Goal: Task Accomplishment & Management: Manage account settings

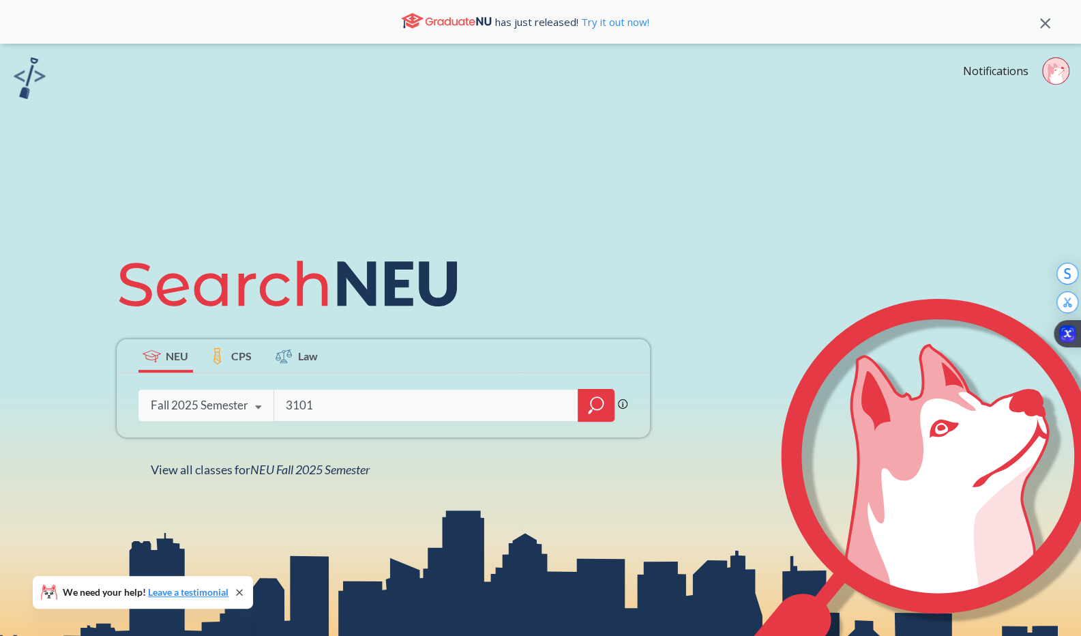
type input "3101"
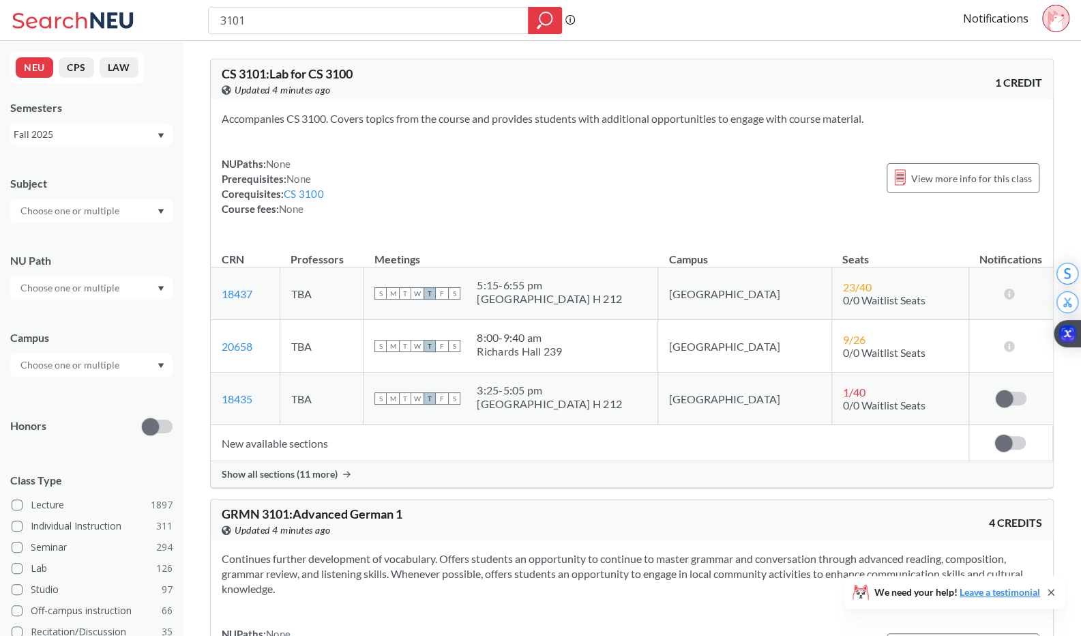
click at [340, 470] on div "Show all sections (11 more)" at bounding box center [632, 474] width 842 height 26
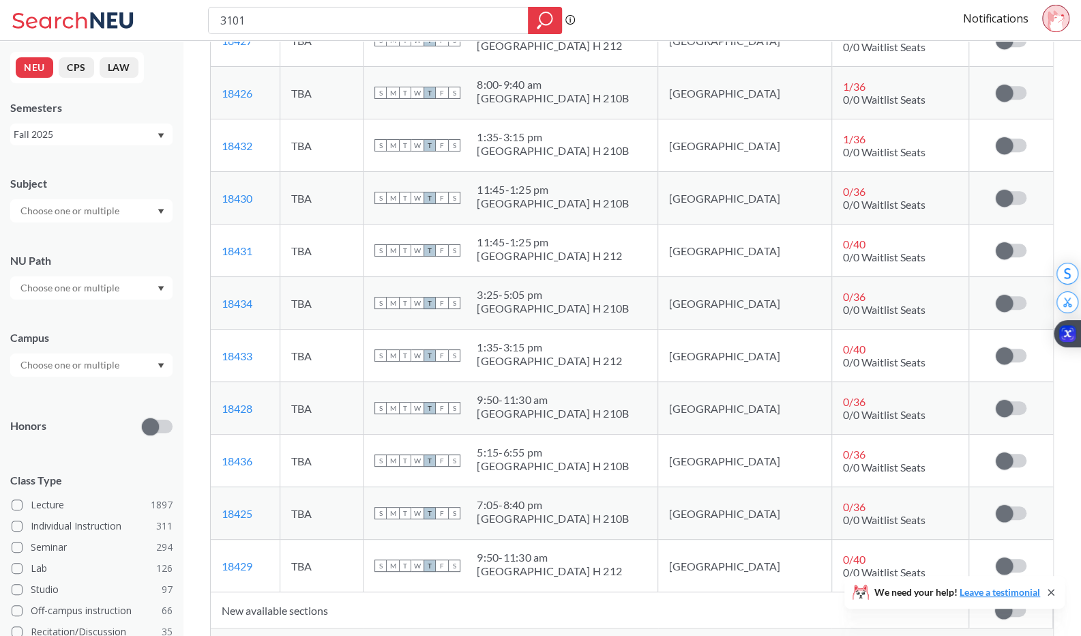
scroll to position [411, 0]
click at [408, 20] on input "3101" at bounding box center [368, 20] width 299 height 23
click at [993, 558] on div "Subscribe to notifications for this section" at bounding box center [1011, 565] width 62 height 14
click at [1010, 559] on span at bounding box center [1004, 565] width 17 height 17
click at [996, 558] on input "checkbox" at bounding box center [996, 558] width 0 height 0
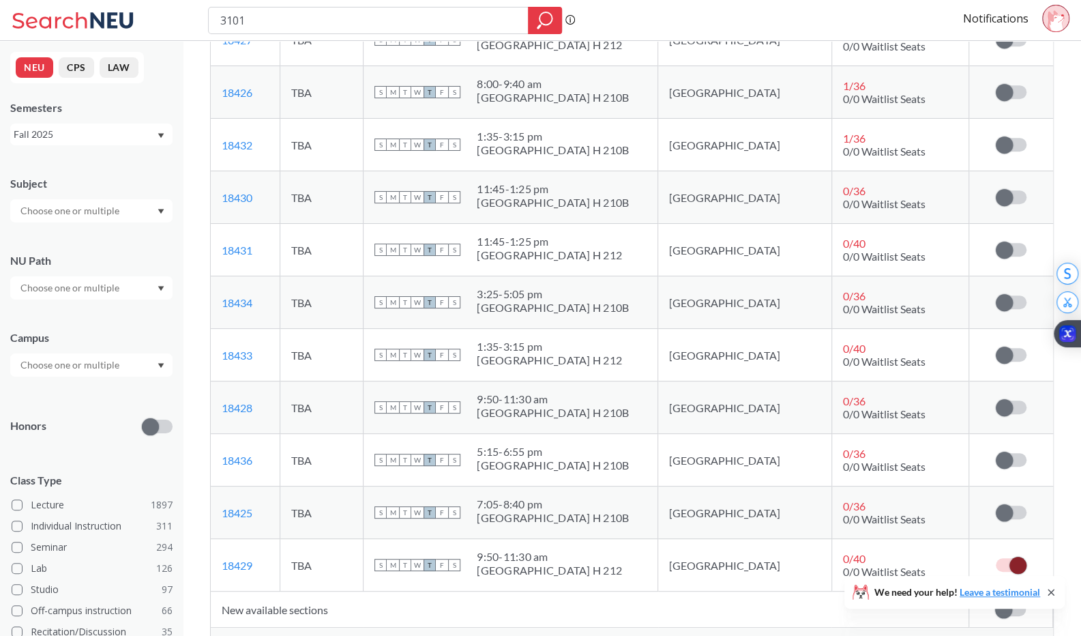
click at [1059, 18] on icon at bounding box center [1056, 20] width 16 height 21
